Goal: Find specific page/section: Find specific page/section

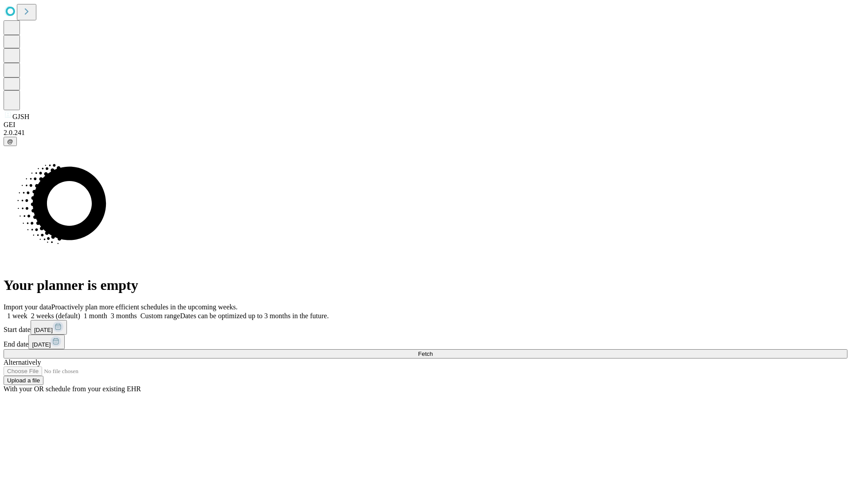
click at [432, 351] on span "Fetch" at bounding box center [425, 354] width 15 height 7
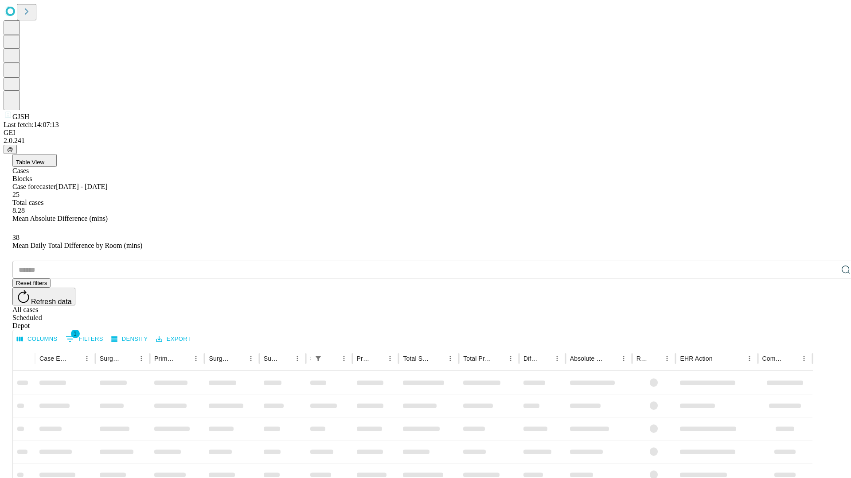
click at [828, 322] on div "Depot" at bounding box center [434, 326] width 844 height 8
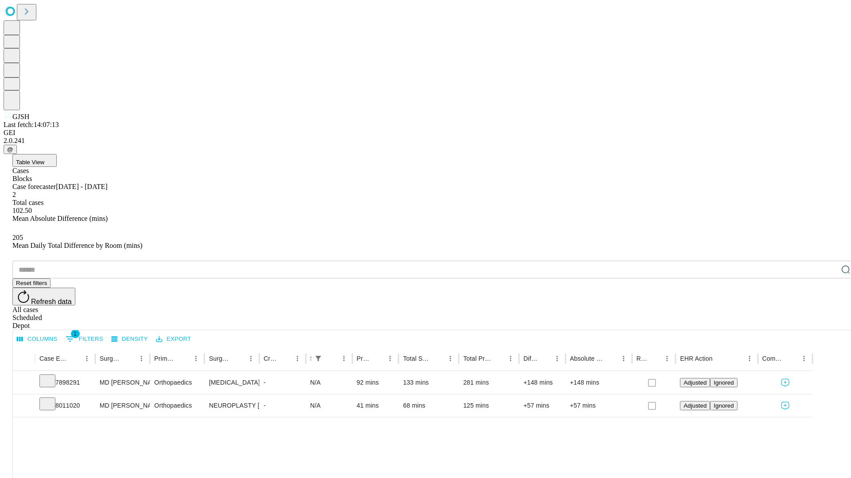
click at [755, 306] on div "All cases" at bounding box center [434, 310] width 844 height 8
